Goal: Task Accomplishment & Management: Complete application form

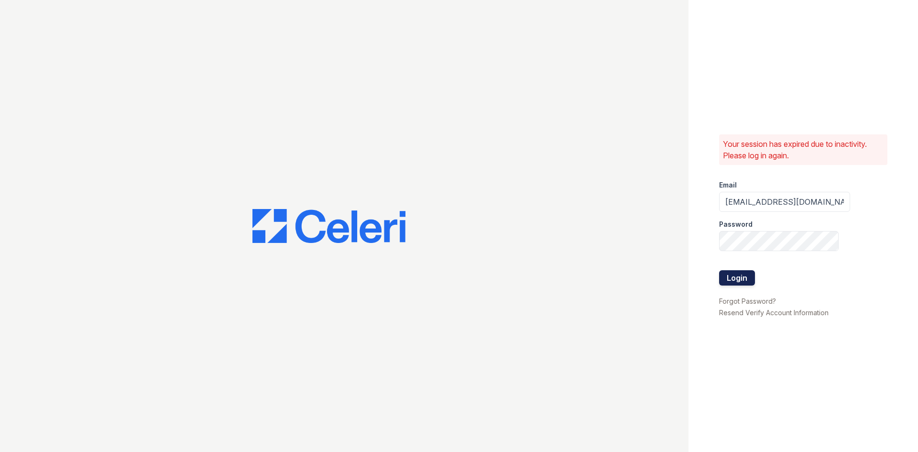
click at [748, 279] on button "Login" at bounding box center [737, 277] width 36 height 15
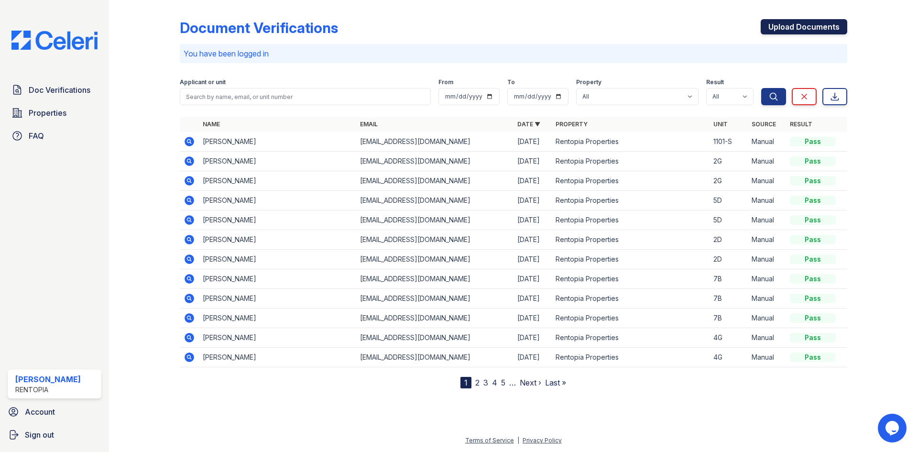
click at [806, 25] on link "Upload Documents" at bounding box center [804, 26] width 87 height 15
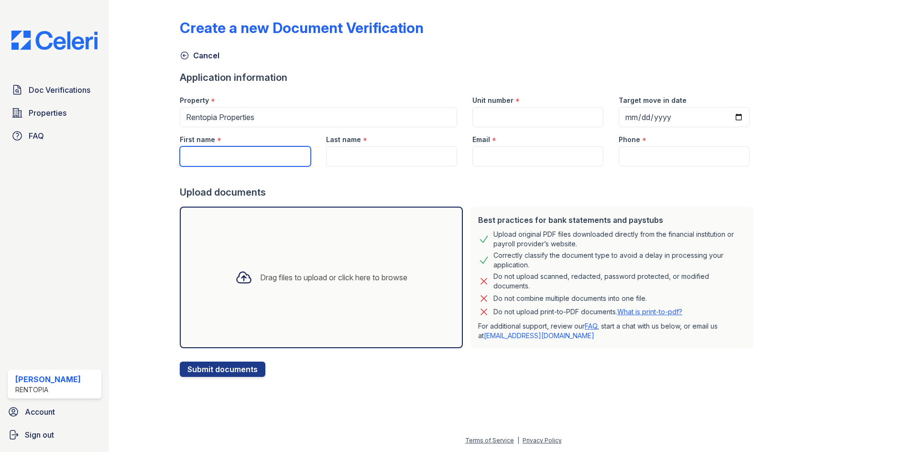
click at [240, 154] on input "First name" at bounding box center [245, 156] width 131 height 20
paste input "[PERSON_NAME]"
drag, startPoint x: 247, startPoint y: 160, endPoint x: 211, endPoint y: 158, distance: 35.9
click at [211, 158] on input "[PERSON_NAME]" at bounding box center [245, 156] width 131 height 20
type input "[PERSON_NAME]"
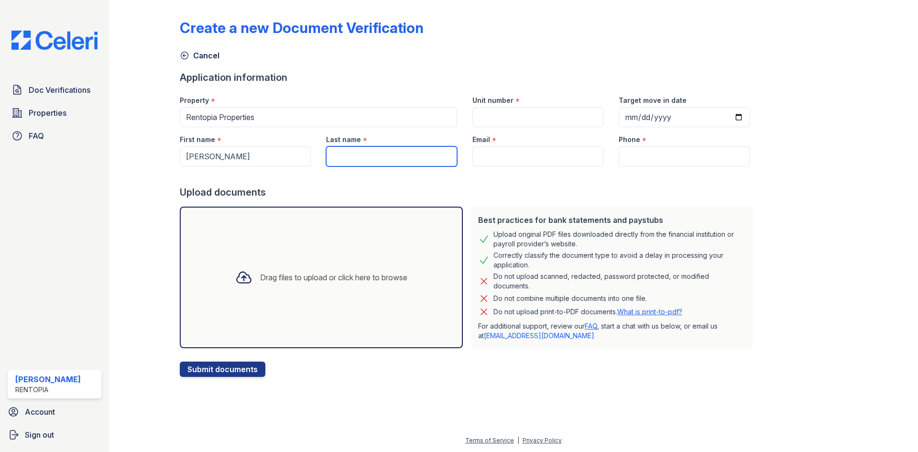
click at [345, 158] on input "Last name" at bounding box center [391, 156] width 131 height 20
paste input "Gosakti"
type input "Gosakti"
click at [499, 156] on input "Email" at bounding box center [537, 156] width 131 height 20
type input "[EMAIL_ADDRESS][DOMAIN_NAME]"
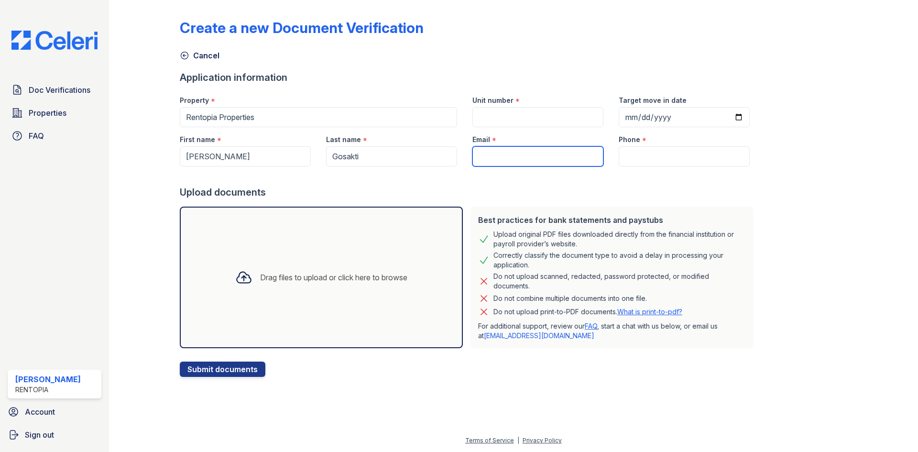
type input "9172021817"
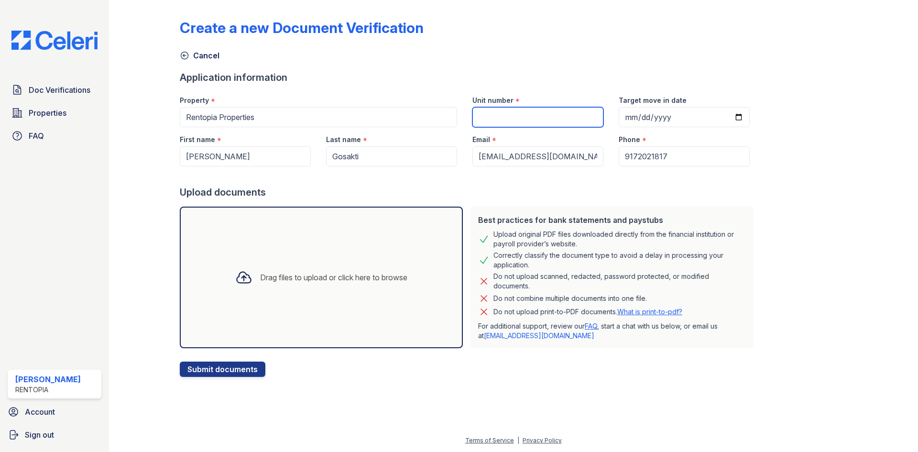
click at [533, 118] on input "Unit number" at bounding box center [537, 117] width 131 height 20
type input "2G"
click at [295, 261] on div "Drag files to upload or click here to browse" at bounding box center [321, 278] width 283 height 142
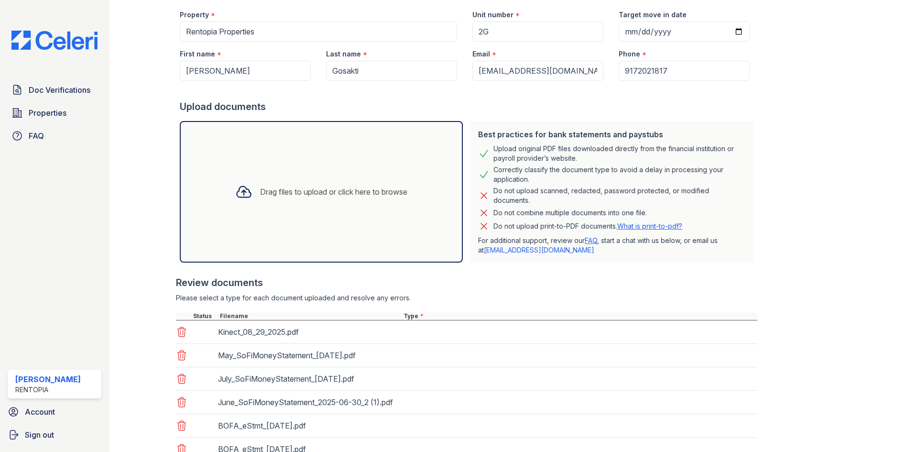
scroll to position [267, 0]
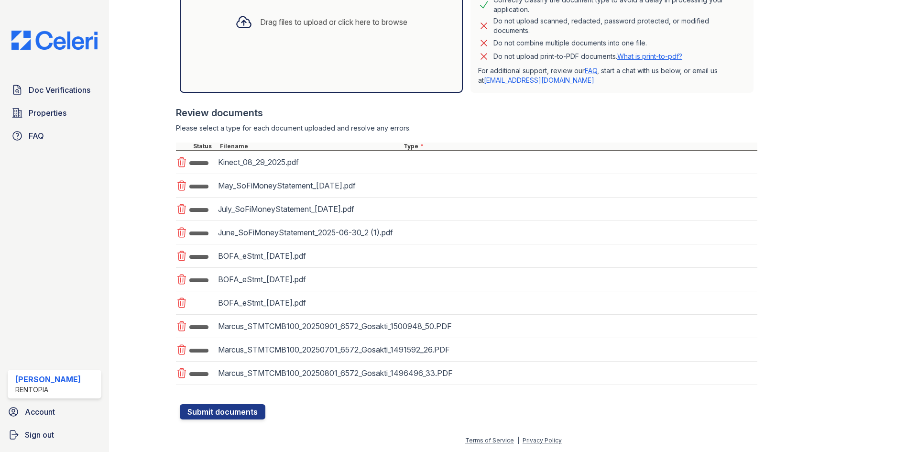
click at [469, 153] on div "Kinect_08_29_2025.pdf" at bounding box center [466, 162] width 581 height 23
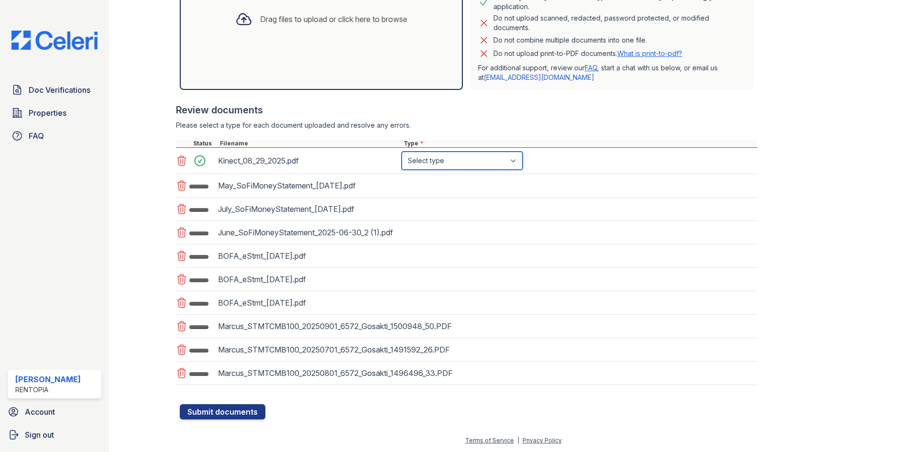
click at [476, 153] on select "Select type Paystub Bank Statement Offer Letter Tax Documents Benefit Award Let…" at bounding box center [462, 161] width 121 height 18
select select "paystub"
click at [402, 152] on select "Select type Paystub Bank Statement Offer Letter Tax Documents Benefit Award Let…" at bounding box center [462, 161] width 121 height 18
click at [467, 183] on div "May_SoFiMoneyStatement_[DATE].pdf" at bounding box center [466, 185] width 581 height 23
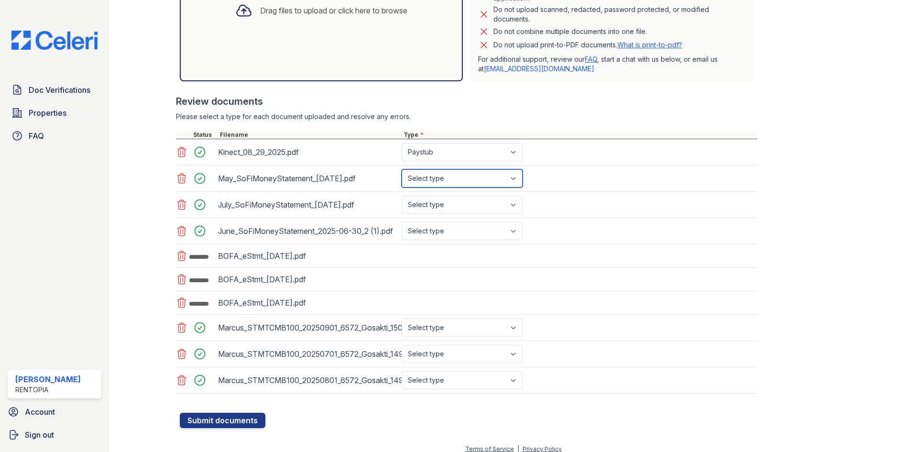
click at [467, 183] on select "Select type Paystub Bank Statement Offer Letter Tax Documents Benefit Award Let…" at bounding box center [462, 178] width 121 height 18
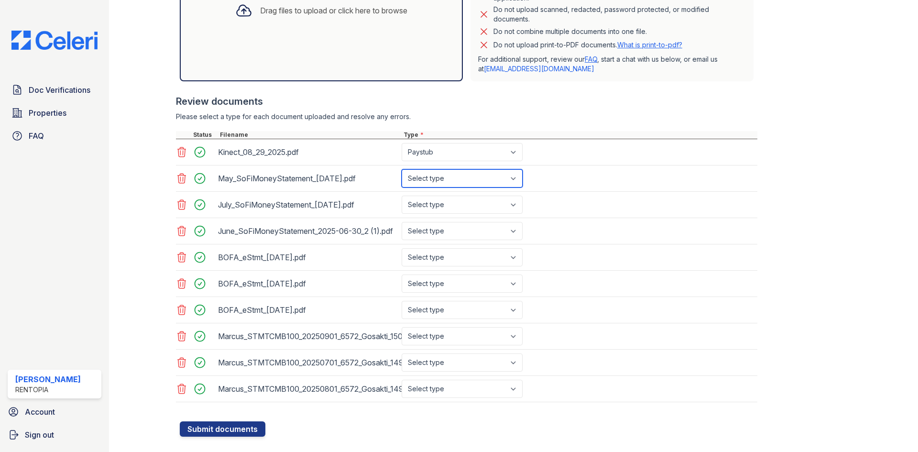
click at [402, 169] on select "Select type Paystub Bank Statement Offer Letter Tax Documents Benefit Award Let…" at bounding box center [462, 178] width 121 height 18
click at [461, 199] on select "Select type Paystub Bank Statement Offer Letter Tax Documents Benefit Award Let…" at bounding box center [462, 205] width 121 height 18
click at [459, 178] on select "Select type Paystub Bank Statement Offer Letter Tax Documents Benefit Award Let…" at bounding box center [462, 178] width 121 height 18
select select "bank_statement"
click at [402, 169] on select "Select type Paystub Bank Statement Offer Letter Tax Documents Benefit Award Let…" at bounding box center [462, 178] width 121 height 18
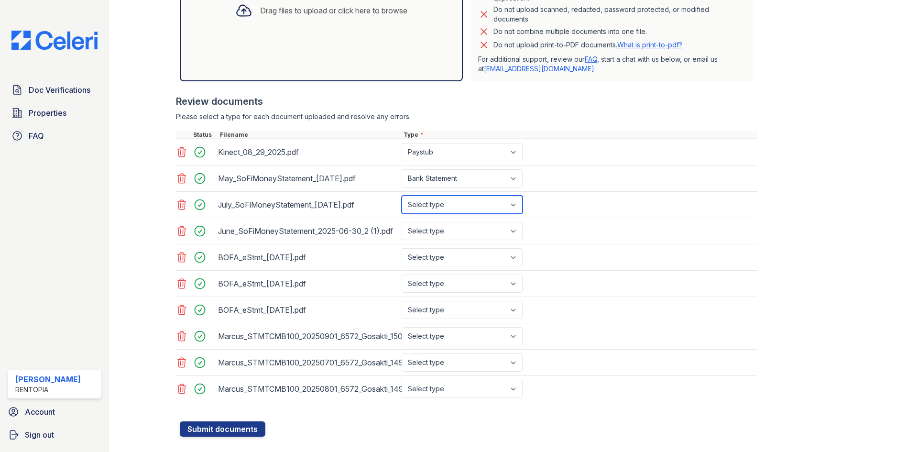
click at [453, 208] on select "Select type Paystub Bank Statement Offer Letter Tax Documents Benefit Award Let…" at bounding box center [462, 205] width 121 height 18
select select "bank_statement"
click at [402, 196] on select "Select type Paystub Bank Statement Offer Letter Tax Documents Benefit Award Let…" at bounding box center [462, 205] width 121 height 18
click at [449, 232] on select "Select type Paystub Bank Statement Offer Letter Tax Documents Benefit Award Let…" at bounding box center [462, 231] width 121 height 18
click at [402, 226] on select "Select type Paystub Bank Statement Offer Letter Tax Documents Benefit Award Let…" at bounding box center [462, 231] width 121 height 18
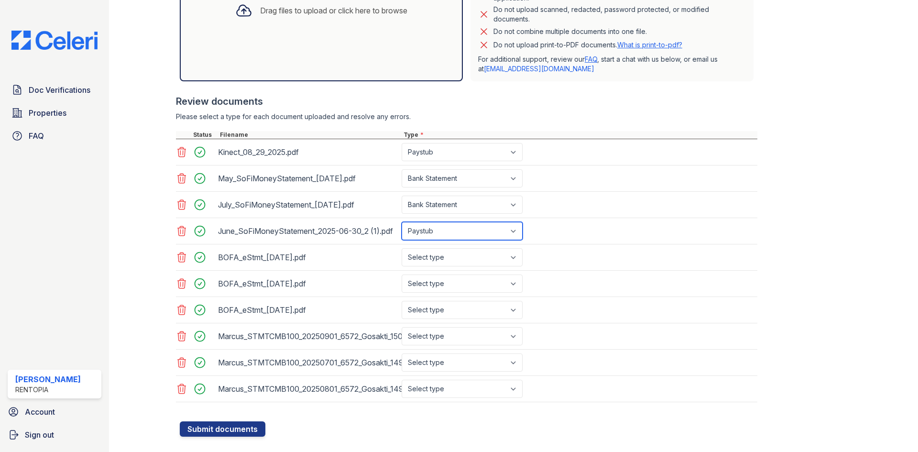
click at [451, 233] on select "Select type Paystub Bank Statement Offer Letter Tax Documents Benefit Award Let…" at bounding box center [462, 231] width 121 height 18
select select "bank_statement"
click at [402, 226] on select "Select type Paystub Bank Statement Offer Letter Tax Documents Benefit Award Let…" at bounding box center [462, 231] width 121 height 18
click at [444, 283] on select "Select type Paystub Bank Statement Offer Letter Tax Documents Benefit Award Let…" at bounding box center [462, 283] width 121 height 18
select select "bank_statement"
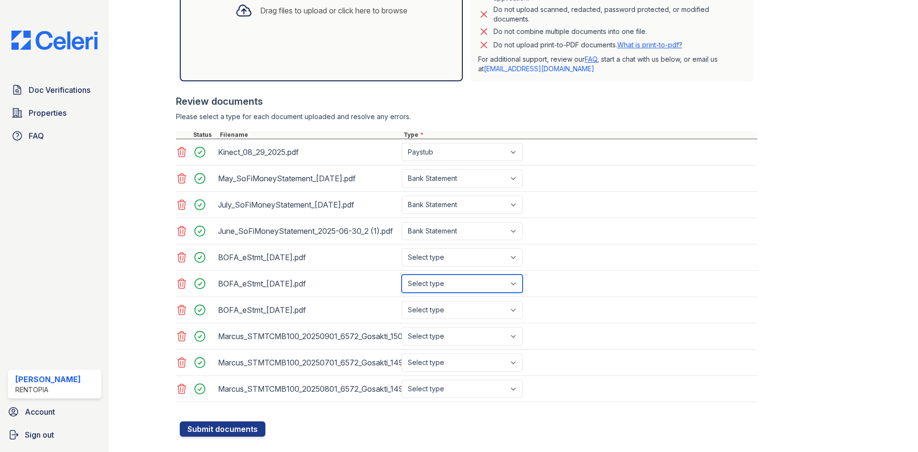
click at [402, 283] on select "Select type Paystub Bank Statement Offer Letter Tax Documents Benefit Award Let…" at bounding box center [462, 283] width 121 height 18
drag, startPoint x: 444, startPoint y: 267, endPoint x: 446, endPoint y: 274, distance: 7.0
click at [444, 266] on select "Select type Paystub Bank Statement Offer Letter Tax Documents Benefit Award Let…" at bounding box center [462, 257] width 121 height 18
select select "bank_statement"
click at [402, 257] on select "Select type Paystub Bank Statement Offer Letter Tax Documents Benefit Award Let…" at bounding box center [462, 257] width 121 height 18
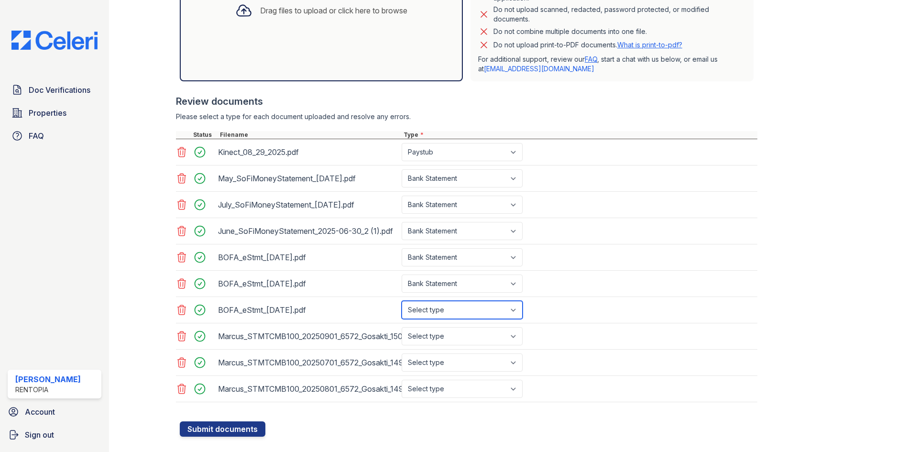
drag, startPoint x: 457, startPoint y: 318, endPoint x: 457, endPoint y: 327, distance: 9.1
click at [457, 318] on select "Select type Paystub Bank Statement Offer Letter Tax Documents Benefit Award Let…" at bounding box center [462, 310] width 121 height 18
select select "bank_statement"
click at [402, 309] on select "Select type Paystub Bank Statement Offer Letter Tax Documents Benefit Award Let…" at bounding box center [462, 310] width 121 height 18
click at [453, 345] on select "Select type Paystub Bank Statement Offer Letter Tax Documents Benefit Award Let…" at bounding box center [462, 336] width 121 height 18
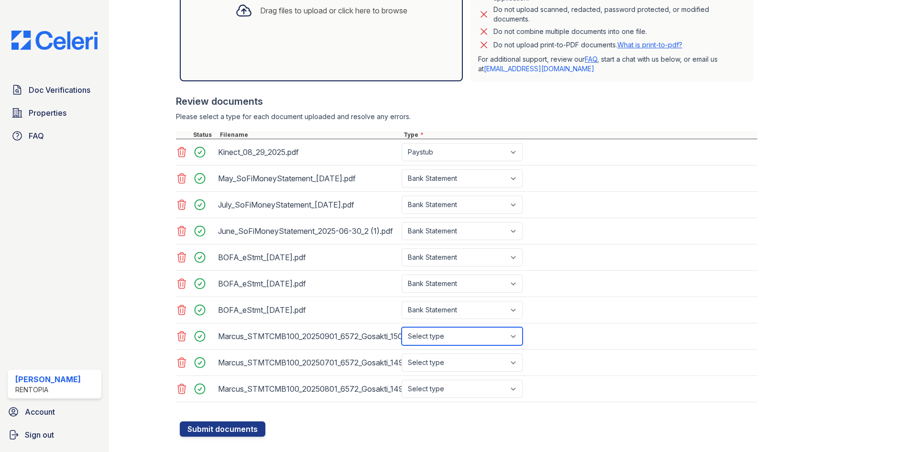
select select "bank_statement"
click at [402, 336] on select "Select type Paystub Bank Statement Offer Letter Tax Documents Benefit Award Let…" at bounding box center [462, 336] width 121 height 18
click at [449, 371] on select "Select type Paystub Bank Statement Offer Letter Tax Documents Benefit Award Let…" at bounding box center [462, 362] width 121 height 18
select select "bank_statement"
click at [402, 362] on select "Select type Paystub Bank Statement Offer Letter Tax Documents Benefit Award Let…" at bounding box center [462, 362] width 121 height 18
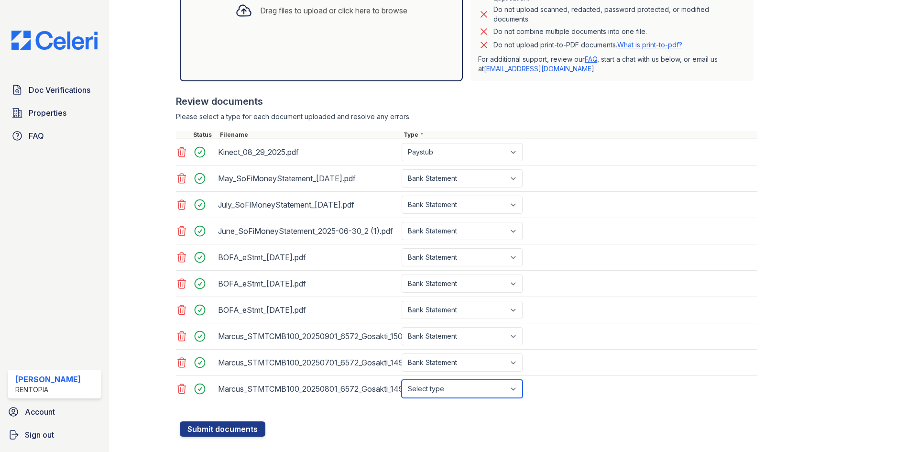
drag, startPoint x: 459, startPoint y: 393, endPoint x: 463, endPoint y: 388, distance: 6.1
click at [459, 393] on select "Select type Paystub Bank Statement Offer Letter Tax Documents Benefit Award Let…" at bounding box center [462, 389] width 121 height 18
select select "bank_statement"
click at [402, 388] on select "Select type Paystub Bank Statement Offer Letter Tax Documents Benefit Award Let…" at bounding box center [462, 389] width 121 height 18
click at [196, 436] on button "Submit documents" at bounding box center [223, 428] width 86 height 15
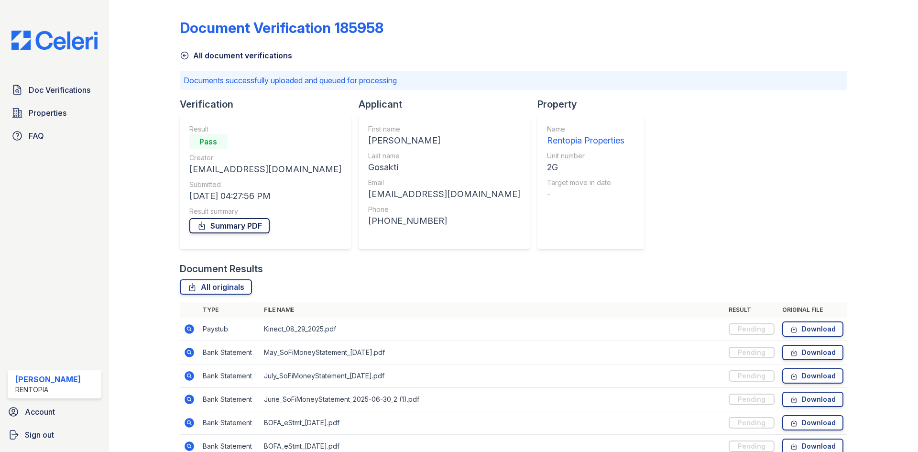
click at [225, 227] on link "Summary PDF" at bounding box center [229, 225] width 80 height 15
drag, startPoint x: 57, startPoint y: 94, endPoint x: 585, endPoint y: 125, distance: 529.2
click at [57, 94] on span "Doc Verifications" at bounding box center [60, 89] width 62 height 11
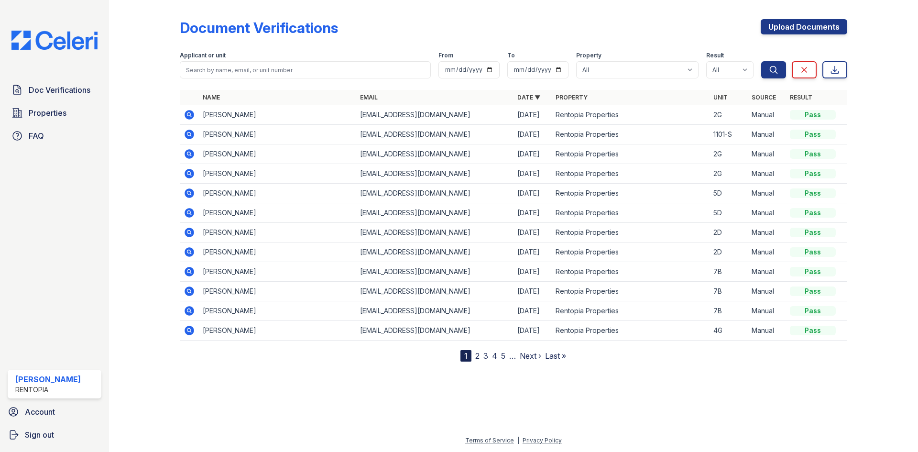
click at [187, 154] on icon at bounding box center [189, 153] width 11 height 11
click at [187, 174] on icon at bounding box center [190, 174] width 10 height 10
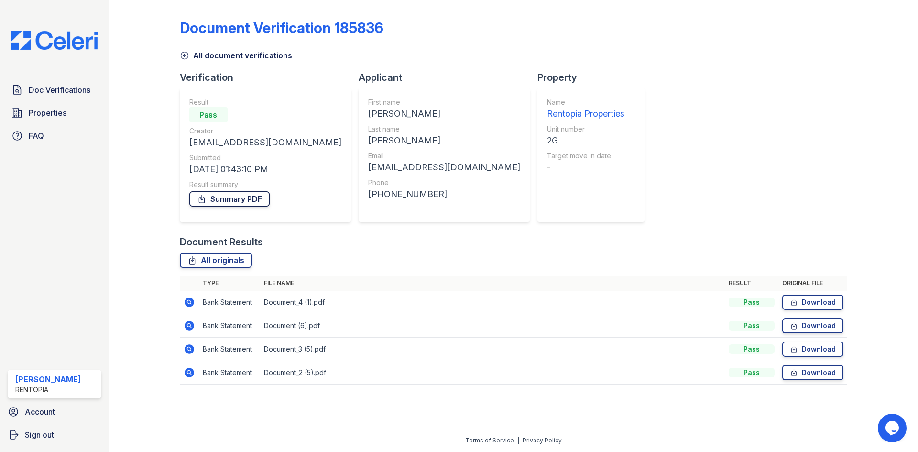
drag, startPoint x: 242, startPoint y: 201, endPoint x: 258, endPoint y: 192, distance: 18.4
click at [242, 201] on link "Summary PDF" at bounding box center [229, 198] width 80 height 15
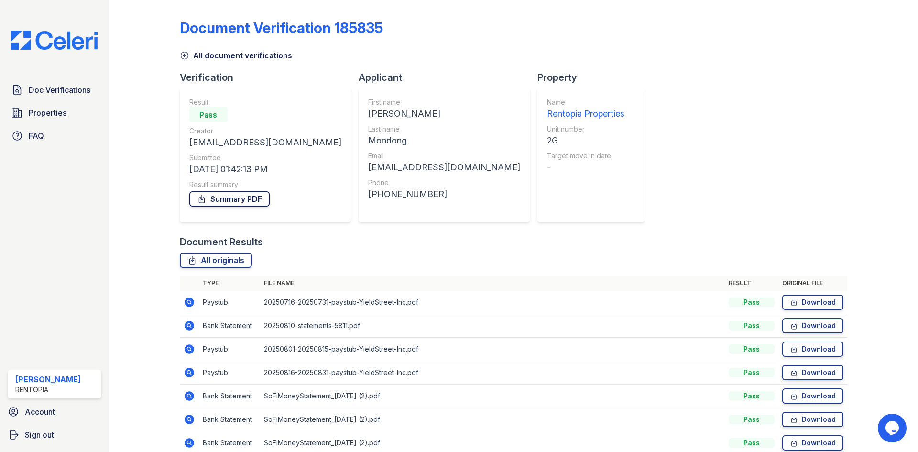
drag, startPoint x: 230, startPoint y: 197, endPoint x: 231, endPoint y: 192, distance: 5.8
click at [230, 197] on link "Summary PDF" at bounding box center [229, 198] width 80 height 15
